Goal: Information Seeking & Learning: Learn about a topic

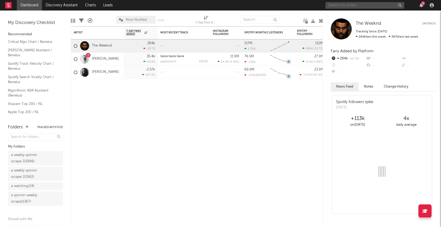
click at [341, 8] on div "5" at bounding box center [381, 5] width 110 height 11
click at [347, 7] on input "sp3c" at bounding box center [365, 5] width 79 height 7
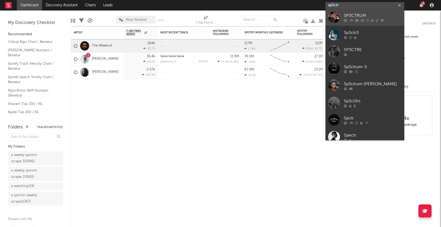
type input "sp3ctr"
click at [356, 15] on div "SP3CTRUM" at bounding box center [373, 16] width 58 height 6
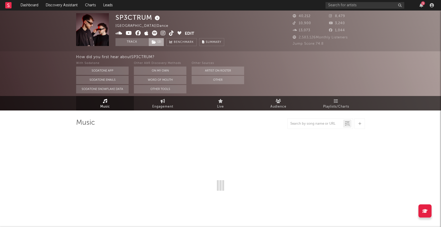
click at [157, 40] on span "( 2 )" at bounding box center [156, 42] width 16 height 8
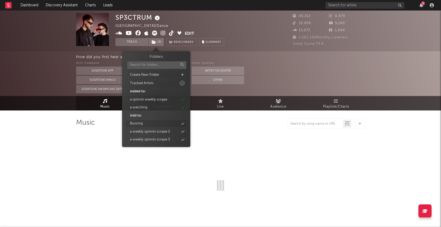
select select "6m"
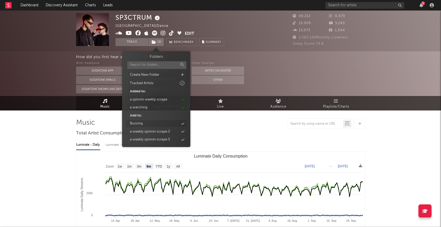
click at [148, 120] on div "Buzzing" at bounding box center [156, 123] width 60 height 7
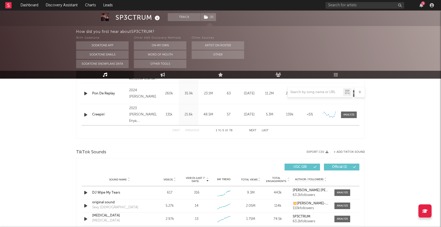
scroll to position [335, 0]
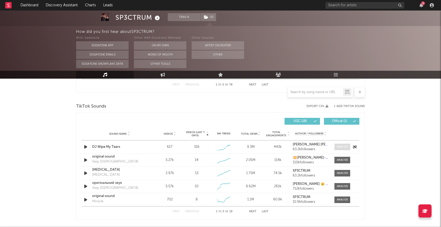
click at [344, 147] on div at bounding box center [342, 147] width 11 height 4
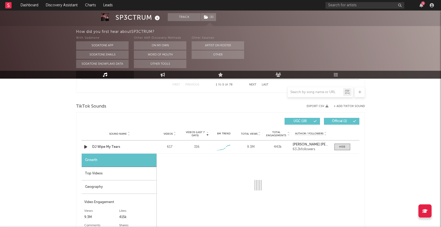
select select "1w"
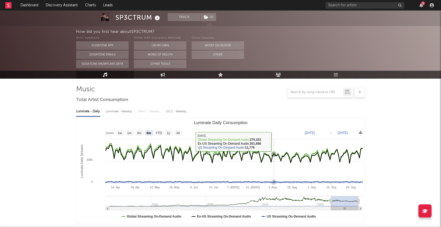
scroll to position [0, 0]
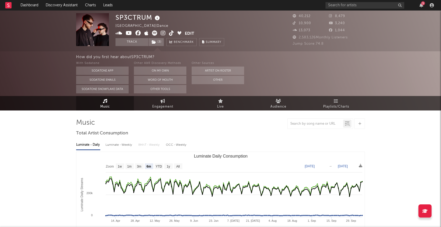
click at [11, 5] on rect at bounding box center [8, 5] width 6 height 6
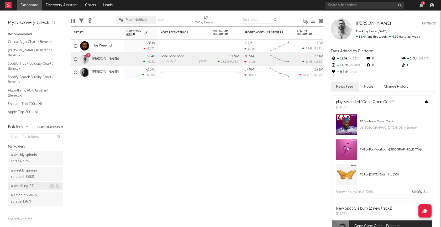
click at [27, 184] on div "a watching ( 24 )" at bounding box center [35, 186] width 55 height 8
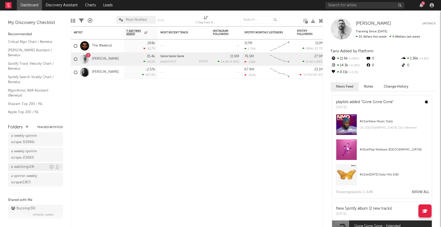
click at [23, 168] on div "a watching ( 24 )" at bounding box center [22, 167] width 23 height 6
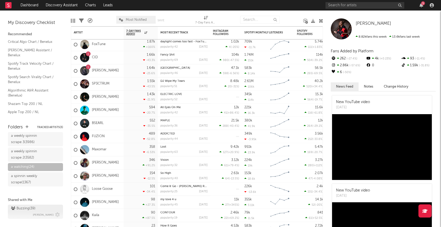
click at [25, 209] on div "Buzzing ( 39 )" at bounding box center [23, 208] width 24 height 6
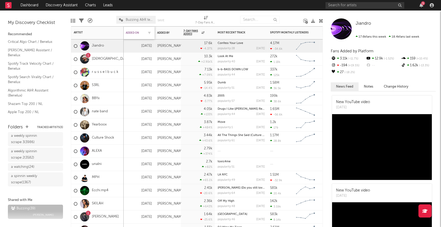
click at [131, 33] on div "Added On" at bounding box center [135, 32] width 18 height 3
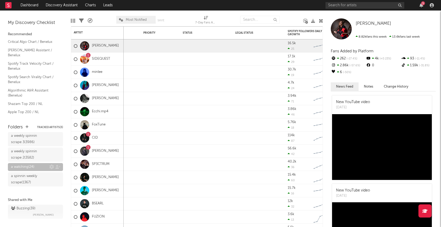
click at [26, 165] on div "a watching ( 24 )" at bounding box center [22, 167] width 23 height 6
click at [24, 206] on div "Buzzing ( 39 )" at bounding box center [23, 208] width 24 height 6
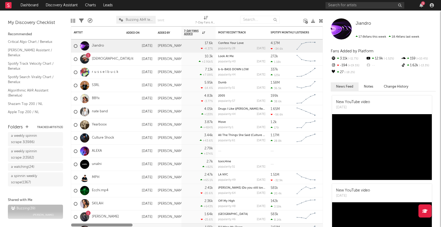
drag, startPoint x: 218, startPoint y: 225, endPoint x: 120, endPoint y: 224, distance: 98.0
click at [120, 224] on div at bounding box center [101, 224] width 61 height 3
click at [132, 33] on div "Added On" at bounding box center [135, 32] width 18 height 3
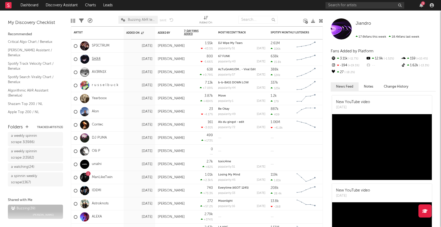
click at [98, 59] on link "SHX4" at bounding box center [96, 59] width 9 height 4
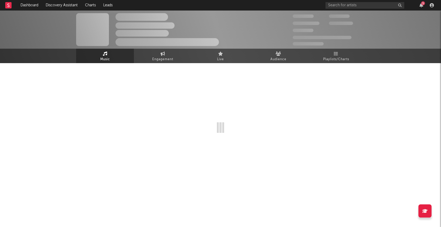
select select "6m"
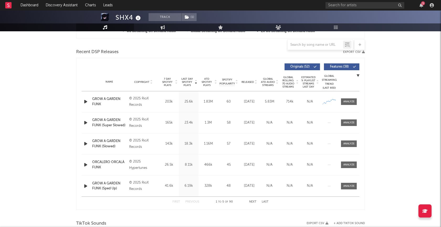
scroll to position [160, 0]
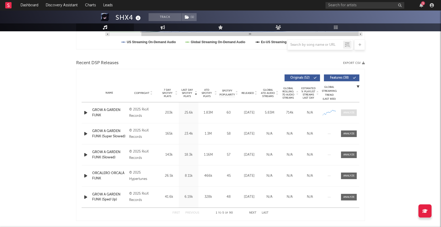
click at [350, 113] on div at bounding box center [349, 113] width 11 height 4
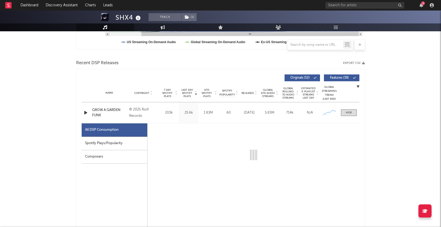
select select "1w"
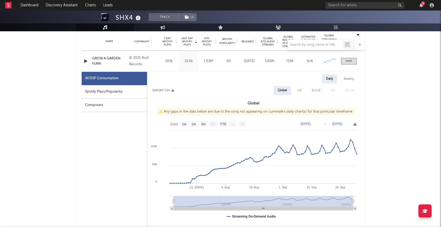
scroll to position [208, 0]
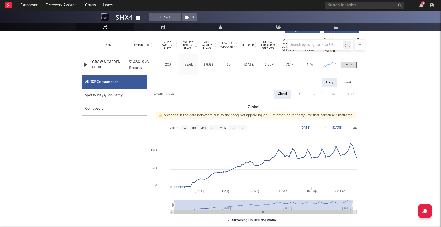
click at [116, 96] on div "Spotify Plays/Popularity" at bounding box center [114, 95] width 65 height 13
select select "1w"
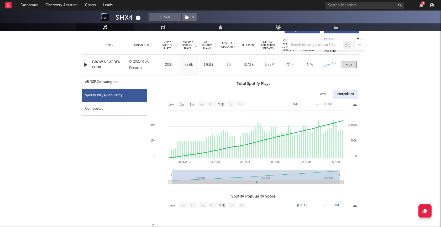
click at [112, 108] on div "Composers" at bounding box center [114, 108] width 65 height 13
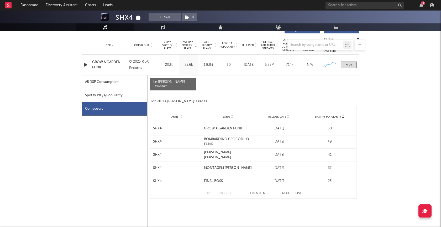
click at [115, 96] on div "Spotify Plays/Popularity" at bounding box center [115, 95] width 66 height 13
select select "1w"
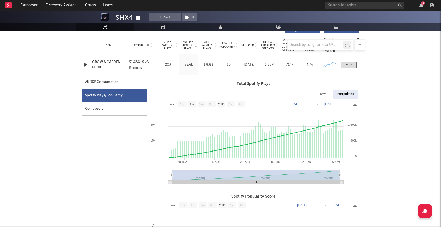
click at [118, 84] on div "All DSP Consumption" at bounding box center [102, 82] width 34 height 6
select select "1w"
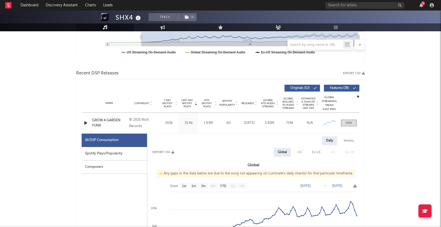
scroll to position [0, 0]
